Goal: Task Accomplishment & Management: Manage account settings

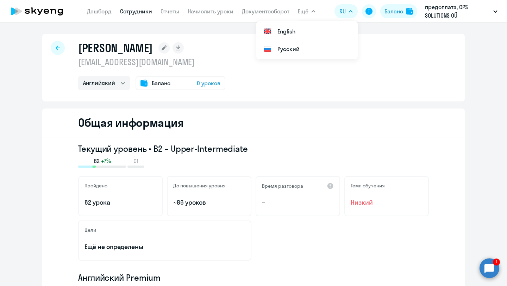
select select "english"
click at [488, 266] on circle at bounding box center [490, 268] width 20 height 20
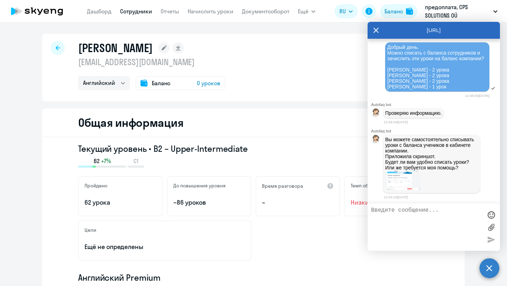
scroll to position [10750, 0]
click at [395, 183] on img at bounding box center [402, 179] width 35 height 19
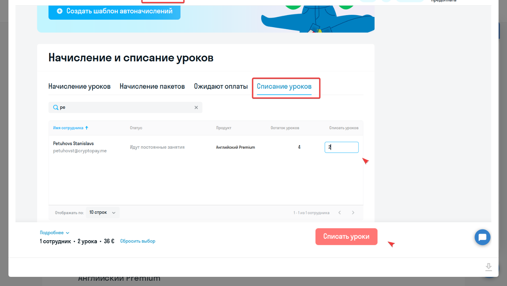
scroll to position [30, 0]
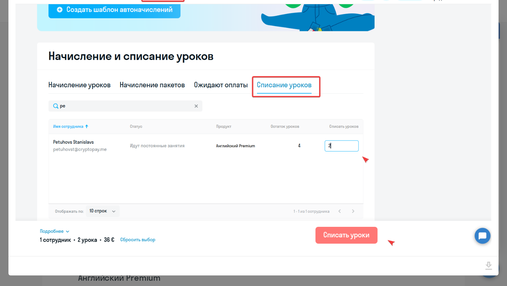
click at [329, 278] on div at bounding box center [253, 143] width 507 height 286
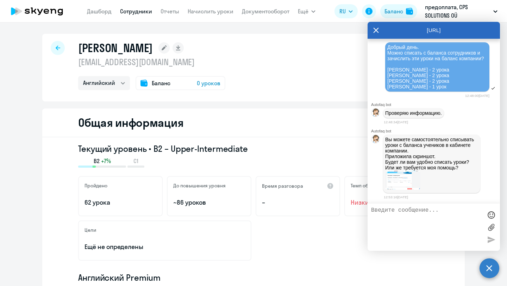
click at [396, 215] on textarea at bounding box center [426, 227] width 111 height 40
type textarea "спишите, пожалуйста"
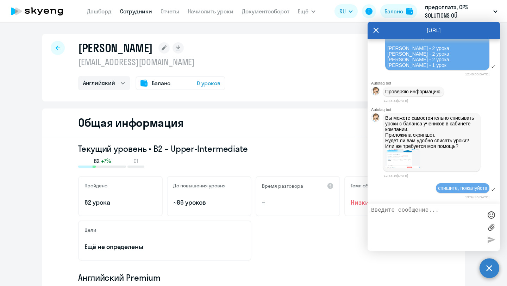
scroll to position [10772, 0]
click at [308, 155] on div "Текущий уровень • B2 – Upper-Intermediate B2 +7% C1" at bounding box center [253, 155] width 351 height 25
click at [405, 159] on img at bounding box center [402, 158] width 35 height 19
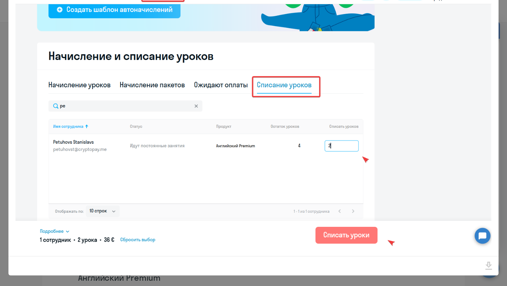
scroll to position [0, 0]
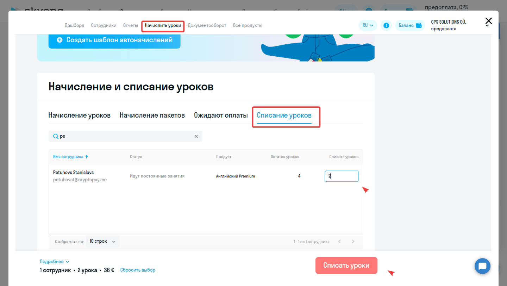
click at [487, 19] on icon "Close" at bounding box center [489, 21] width 7 height 7
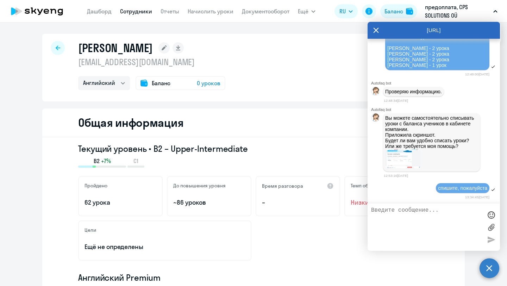
click at [226, 124] on div "Общая информация" at bounding box center [253, 122] width 423 height 29
click at [375, 28] on icon at bounding box center [376, 30] width 6 height 17
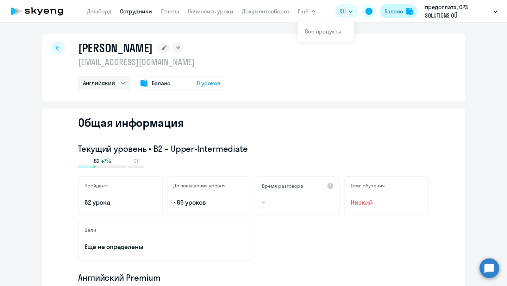
click at [391, 13] on div "Баланс" at bounding box center [393, 11] width 19 height 8
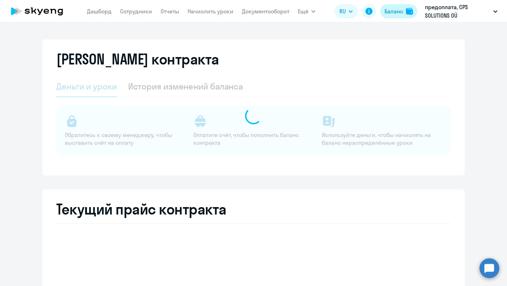
select select "english_adult_not_native_speaker"
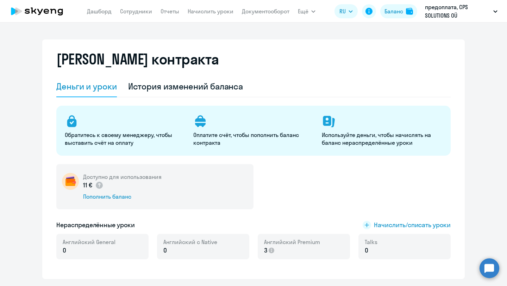
click at [487, 275] on circle at bounding box center [490, 268] width 20 height 20
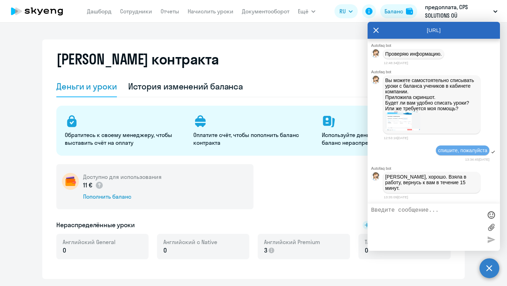
click at [392, 131] on img at bounding box center [402, 120] width 35 height 19
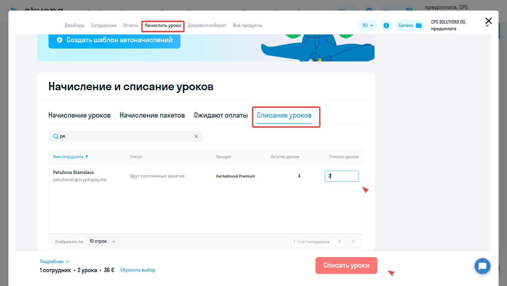
click at [483, 21] on icon "Close" at bounding box center [488, 20] width 11 height 11
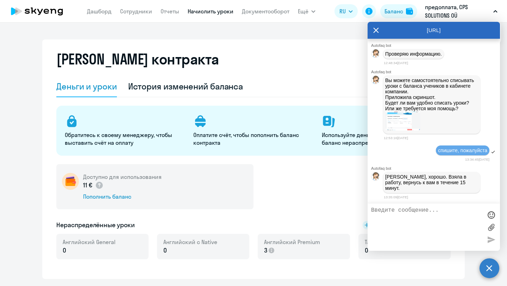
click at [198, 13] on link "Начислить уроки" at bounding box center [211, 11] width 46 height 7
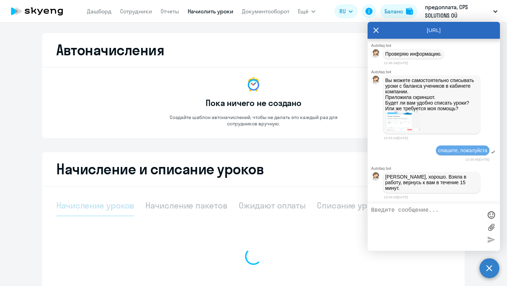
select select "10"
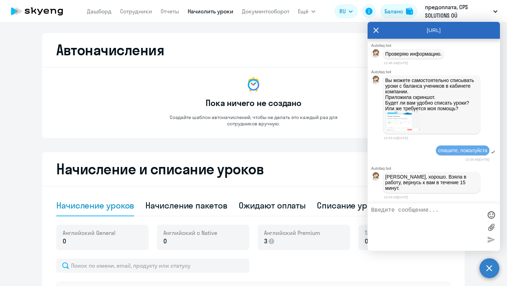
click at [375, 29] on icon at bounding box center [376, 30] width 6 height 17
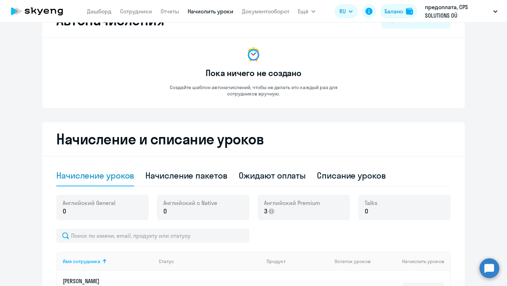
scroll to position [50, 0]
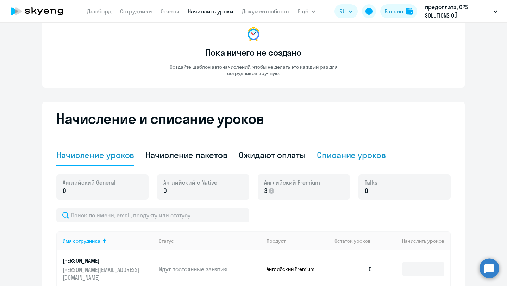
click at [354, 153] on div "Списание уроков" at bounding box center [351, 154] width 69 height 11
select select "10"
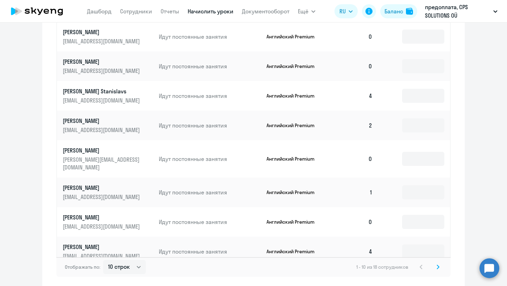
scroll to position [313, 0]
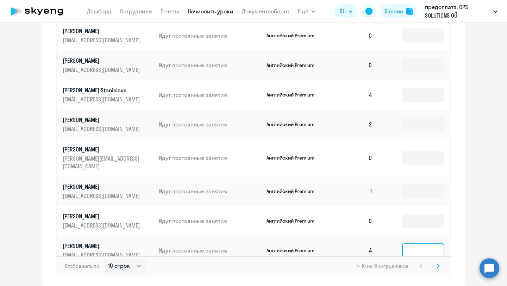
click at [410, 243] on input at bounding box center [423, 250] width 42 height 14
click at [310, 245] on td "Английский Premium" at bounding box center [295, 251] width 68 height 30
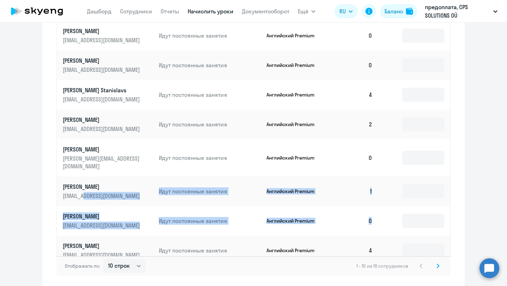
drag, startPoint x: 80, startPoint y: 225, endPoint x: 129, endPoint y: 83, distance: 150.1
click at [124, 90] on tbody "Devushkin Viacheslav vyacheslav@cryptopay.me Идут постоянные занятия Английский…" at bounding box center [253, 109] width 393 height 311
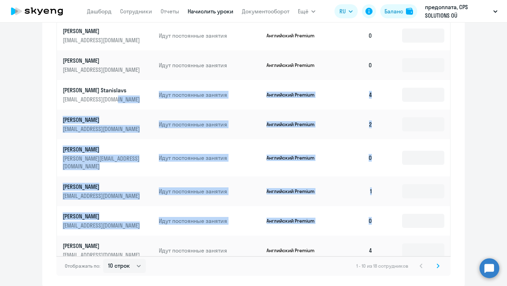
scroll to position [2, 0]
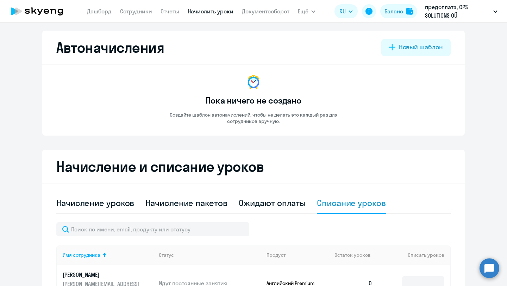
click at [125, 10] on link "Сотрудники" at bounding box center [136, 11] width 32 height 7
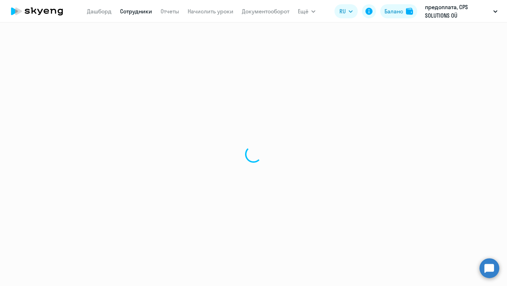
select select "30"
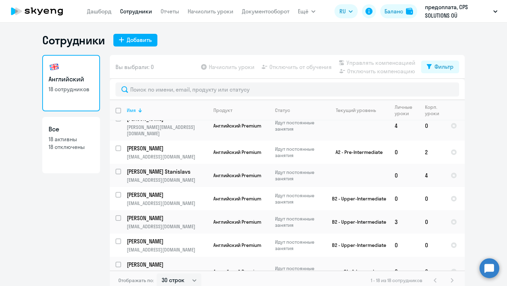
scroll to position [4, 0]
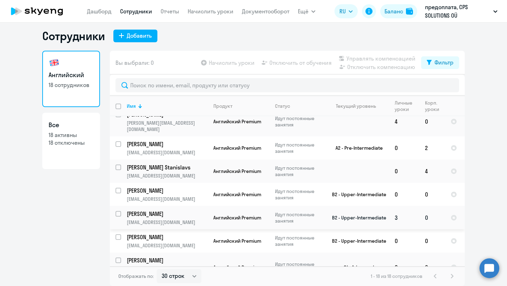
click at [117, 211] on input "select row 38682922" at bounding box center [122, 218] width 14 height 14
checkbox input "true"
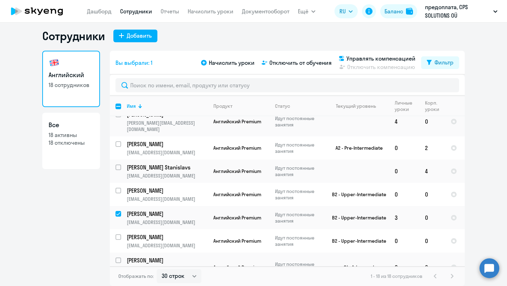
scroll to position [0, 0]
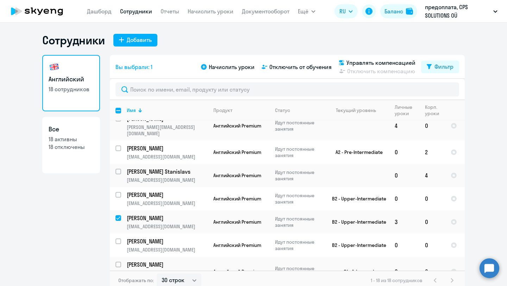
click at [188, 3] on app-header "Дашборд Сотрудники Отчеты Начислить уроки Документооборот Ещё Все продукты Дашб…" at bounding box center [253, 11] width 507 height 23
click at [201, 11] on link "Начислить уроки" at bounding box center [211, 11] width 46 height 7
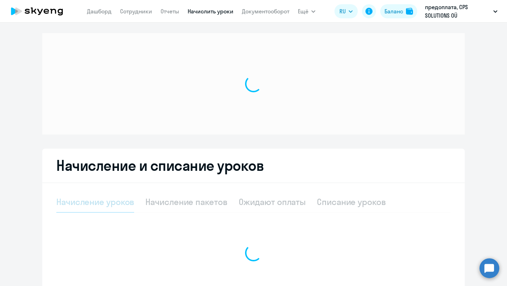
select select "10"
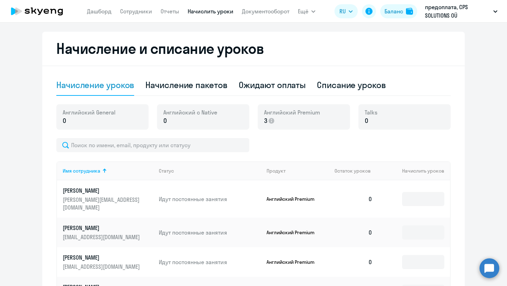
scroll to position [118, 0]
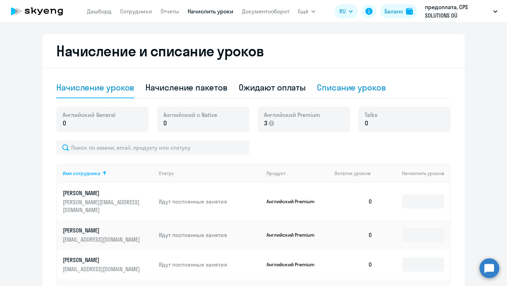
click at [340, 82] on div "Списание уроков" at bounding box center [351, 87] width 69 height 11
select select "10"
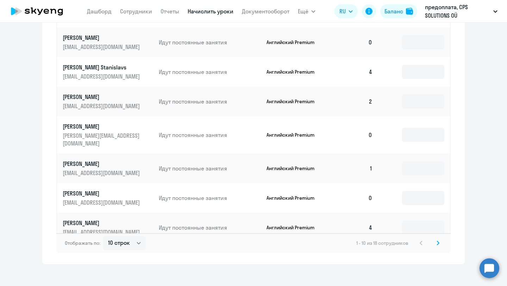
scroll to position [0, 0]
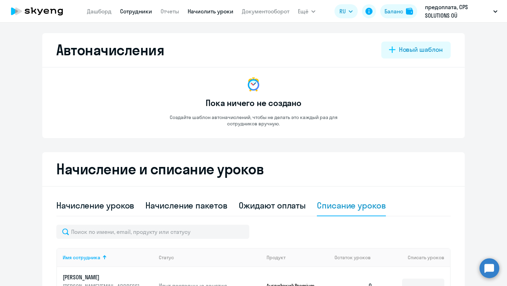
click at [129, 11] on link "Сотрудники" at bounding box center [136, 11] width 32 height 7
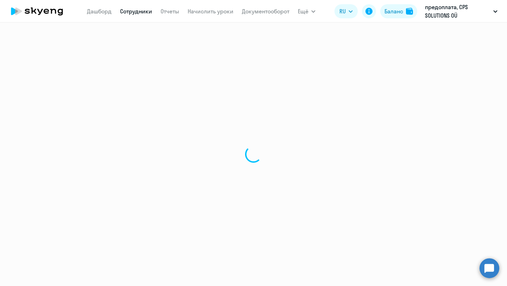
select select "30"
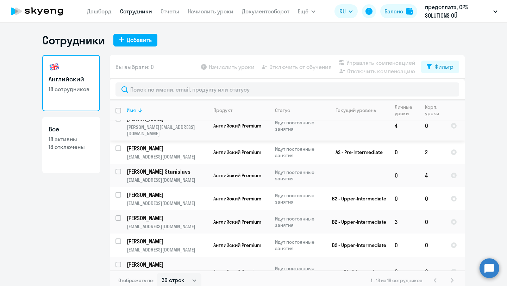
scroll to position [4, 0]
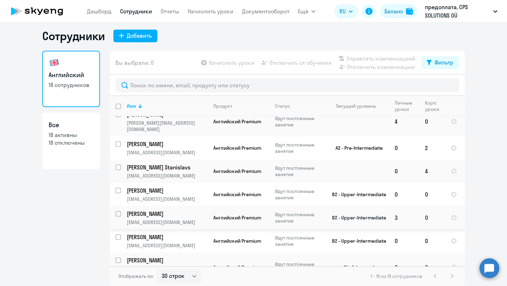
click at [397, 207] on td "3" at bounding box center [404, 217] width 30 height 23
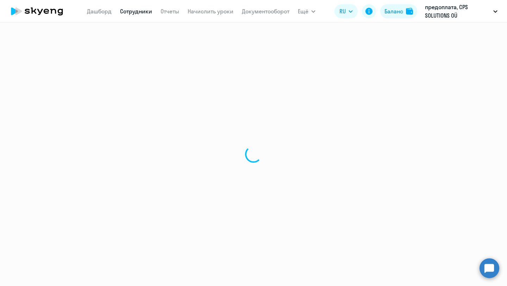
select select "english"
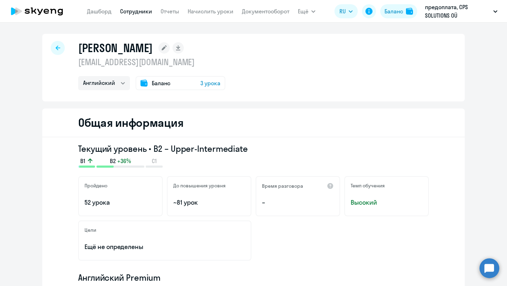
click at [56, 50] on div at bounding box center [58, 48] width 14 height 14
select select "30"
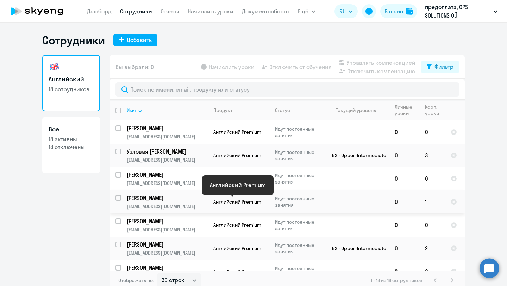
scroll to position [265, 0]
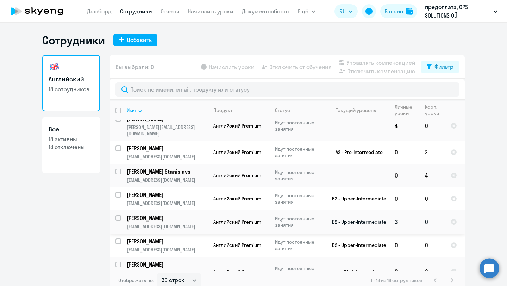
click at [116, 215] on input "select row 38682922" at bounding box center [122, 222] width 14 height 14
checkbox input "true"
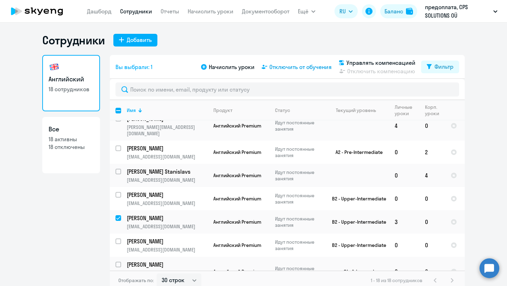
click at [286, 65] on span "Отключить от обучения" at bounding box center [300, 67] width 62 height 8
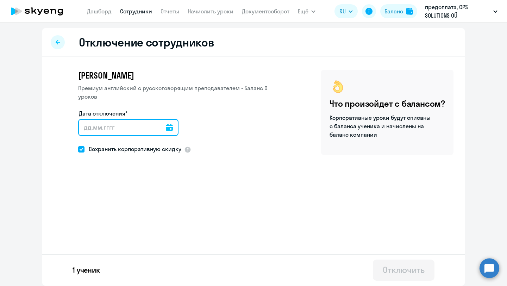
click at [95, 120] on input "Дата отключения*" at bounding box center [128, 127] width 100 height 17
click at [166, 124] on div at bounding box center [169, 127] width 7 height 17
click at [166, 129] on icon at bounding box center [169, 127] width 7 height 7
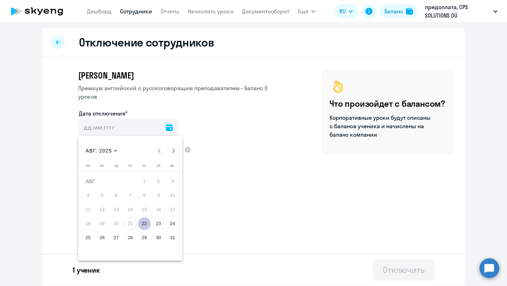
click at [142, 223] on span "22" at bounding box center [144, 223] width 13 height 13
type input "22.08.2025"
type input "22.8.2025"
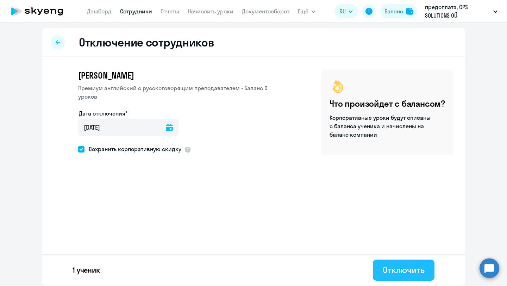
click at [389, 274] on div "Отключить" at bounding box center [404, 269] width 42 height 11
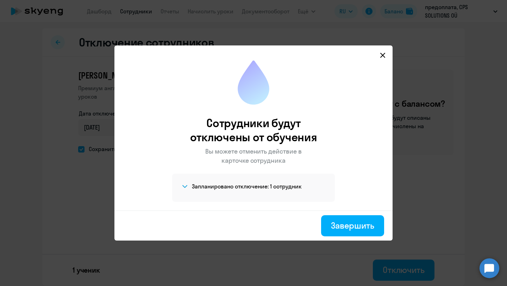
click at [381, 54] on icon at bounding box center [383, 55] width 6 height 6
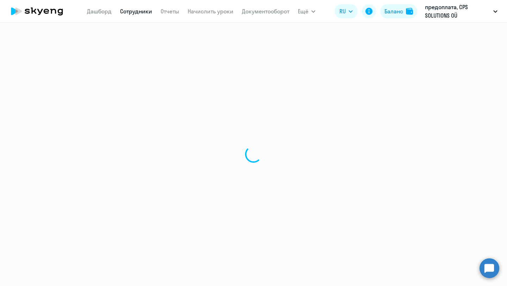
select select "30"
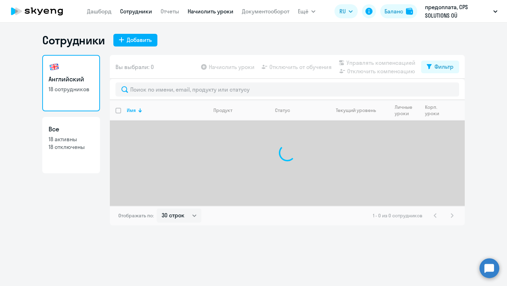
click at [219, 12] on link "Начислить уроки" at bounding box center [211, 11] width 46 height 7
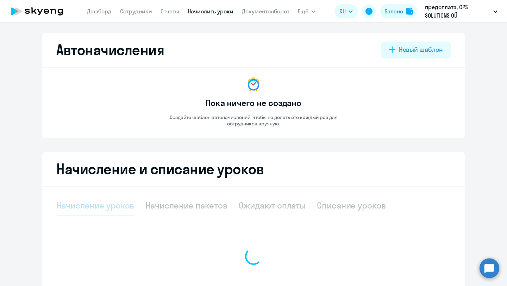
select select "10"
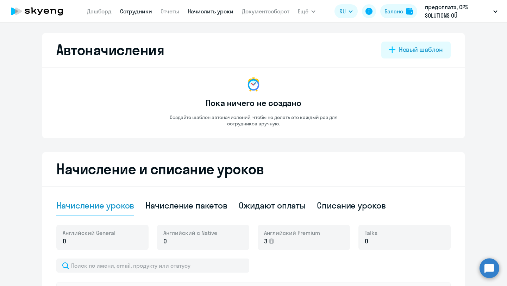
click at [131, 10] on link "Сотрудники" at bounding box center [136, 11] width 32 height 7
select select "30"
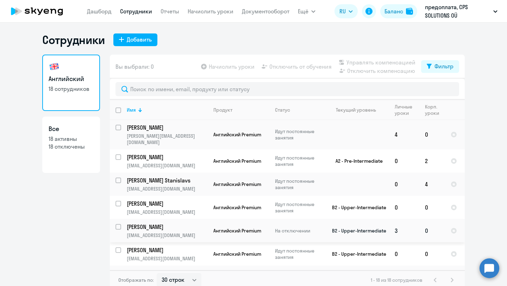
scroll to position [254, 0]
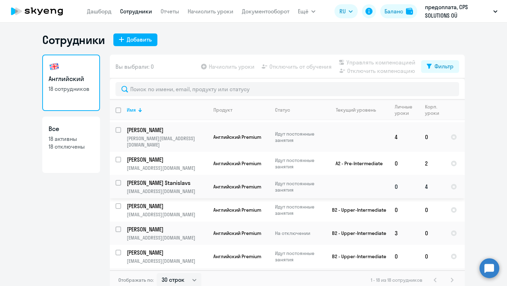
click at [168, 179] on p "[PERSON_NAME] Stanislavs" at bounding box center [167, 183] width 80 height 8
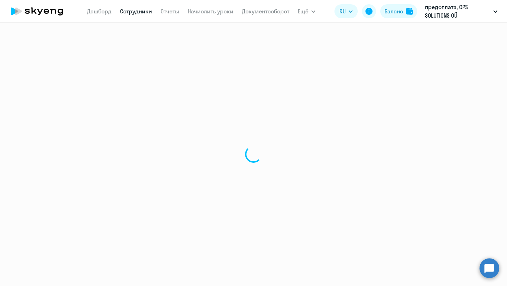
select select "english"
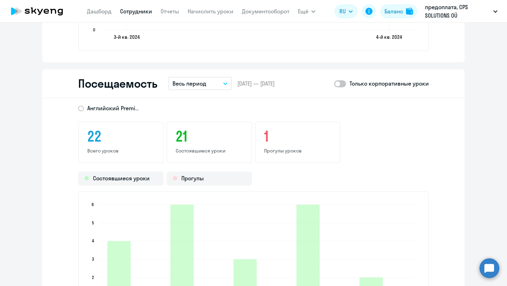
scroll to position [792, 0]
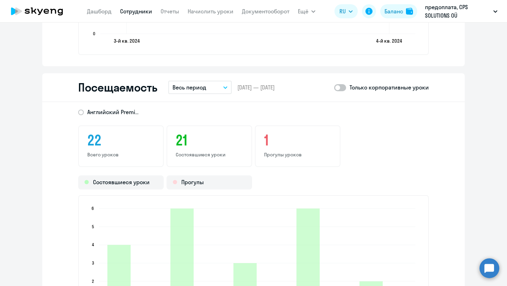
click at [206, 76] on div "Посещаемость Весь период – 31.07.2024 — 21.08.2025 Только корпоративные уроки" at bounding box center [253, 87] width 423 height 29
click at [206, 89] on p "Весь период" at bounding box center [190, 87] width 34 height 8
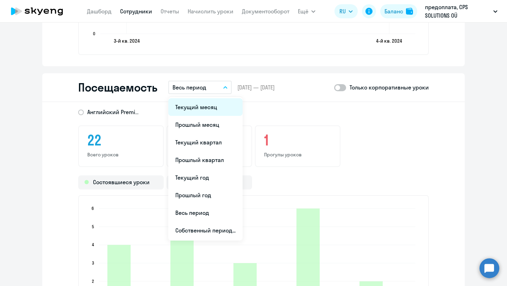
click at [198, 108] on li "Текущий месяц" at bounding box center [205, 107] width 74 height 18
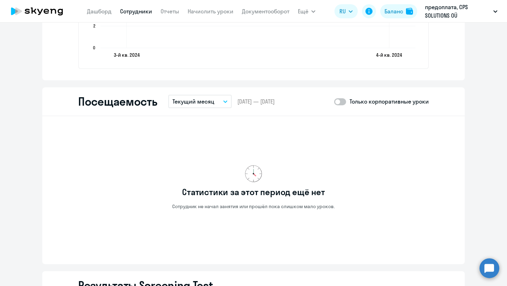
scroll to position [677, 0]
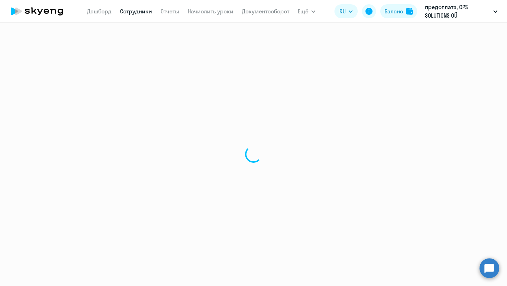
select select "30"
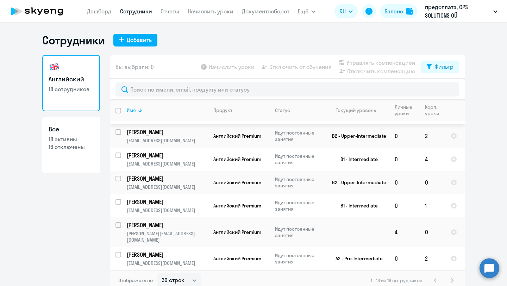
scroll to position [169, 0]
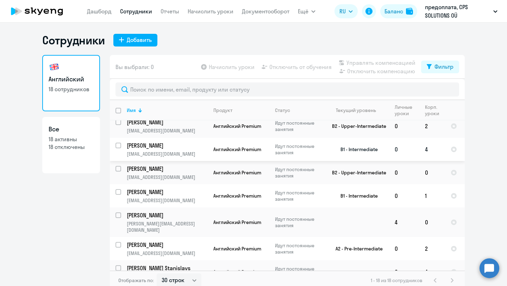
click at [156, 146] on p "[PERSON_NAME]" at bounding box center [167, 146] width 80 height 8
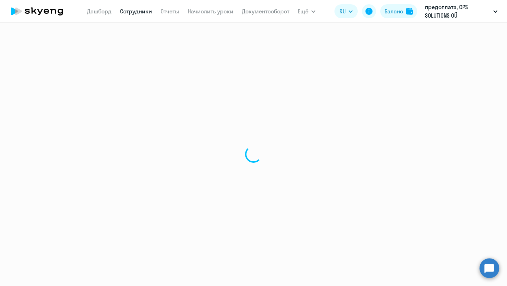
select select "english"
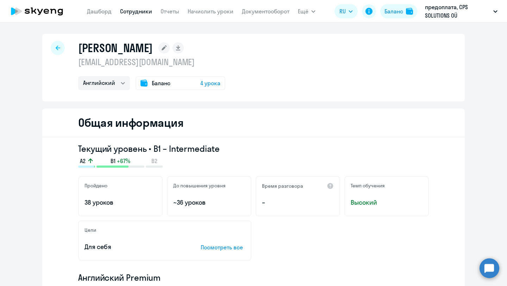
click at [488, 262] on circle at bounding box center [490, 268] width 20 height 20
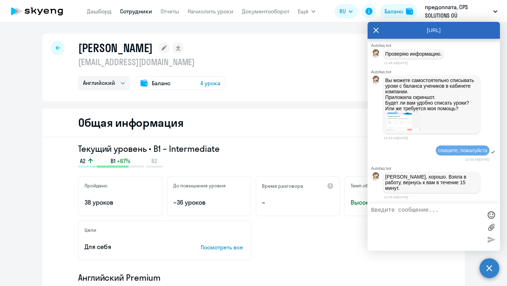
scroll to position [10806, 0]
click at [315, 126] on div "Общая информация" at bounding box center [253, 122] width 423 height 29
click at [376, 29] on icon at bounding box center [376, 30] width 6 height 17
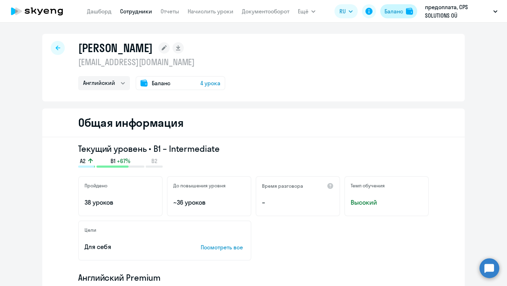
click at [393, 15] on div "Баланс" at bounding box center [393, 11] width 19 height 8
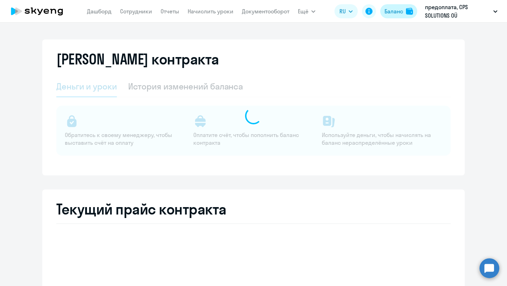
select select "english_adult_not_native_speaker"
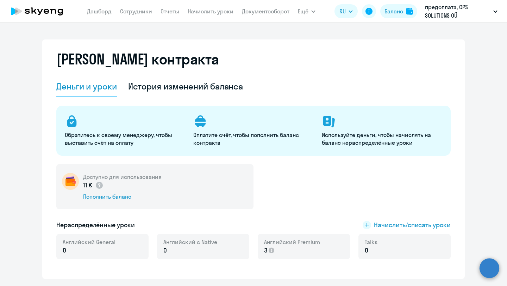
select select "english_adult_not_native_speaker"
click at [131, 8] on link "Сотрудники" at bounding box center [136, 11] width 32 height 7
select select "30"
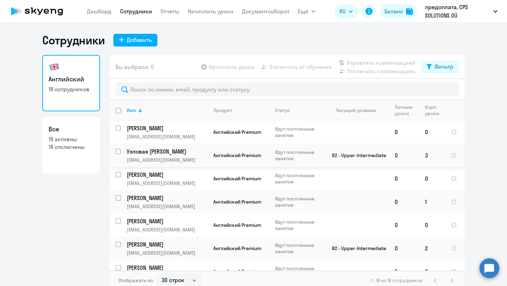
click at [376, 152] on td "B2 - Upper-Intermediate" at bounding box center [356, 155] width 65 height 23
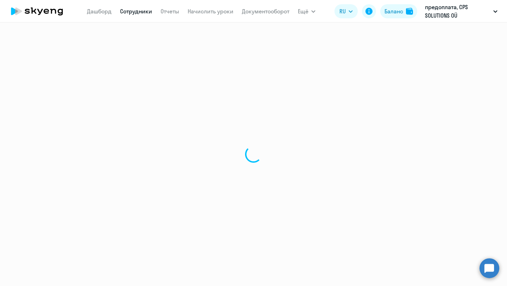
select select "english"
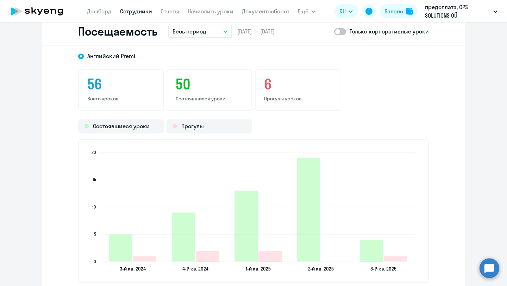
scroll to position [915, 0]
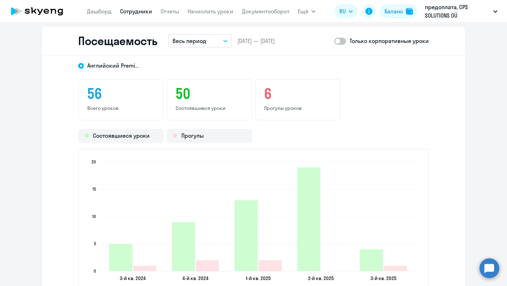
click at [204, 27] on div "Посещаемость Весь период – [DATE] — [DATE] Только корпоративные уроки" at bounding box center [253, 41] width 423 height 29
click at [204, 41] on p "Весь период" at bounding box center [190, 41] width 34 height 8
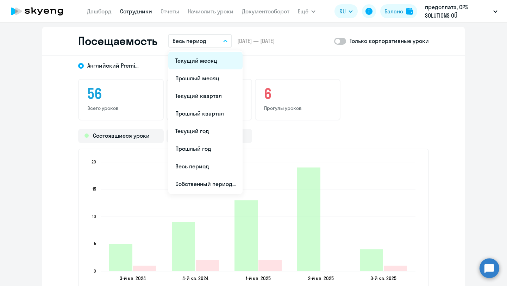
click at [194, 58] on li "Текущий месяц" at bounding box center [205, 61] width 74 height 18
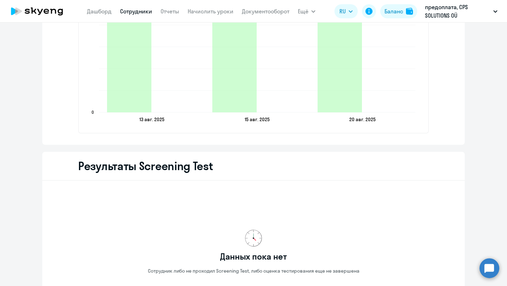
scroll to position [1064, 0]
